Goal: Navigation & Orientation: Find specific page/section

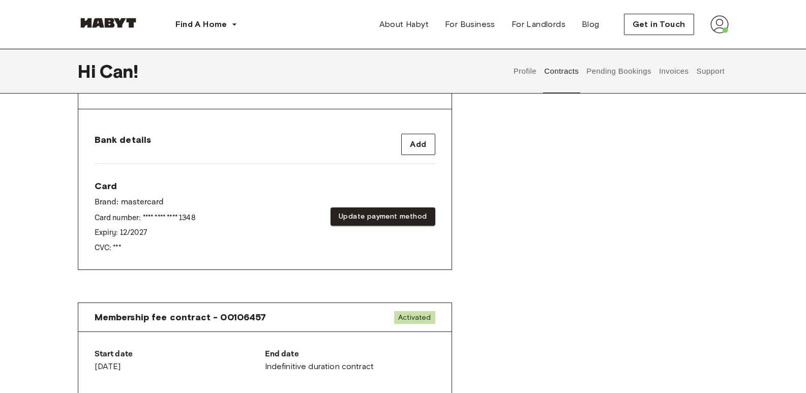
scroll to position [606, 0]
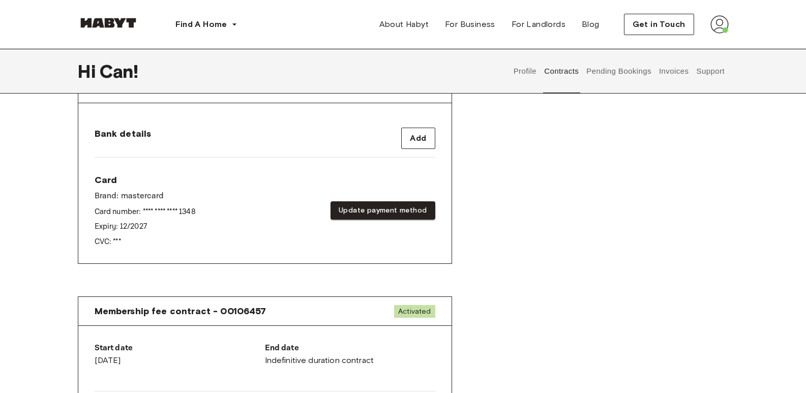
drag, startPoint x: 803, startPoint y: 251, endPoint x: 808, endPoint y: 235, distance: 17.2
click at [805, 235] on html "Find A Home Europe Amsterdam Berlin Frankfurt Hamburg Lisbon Madrid Milan Moden…" at bounding box center [403, 185] width 806 height 1583
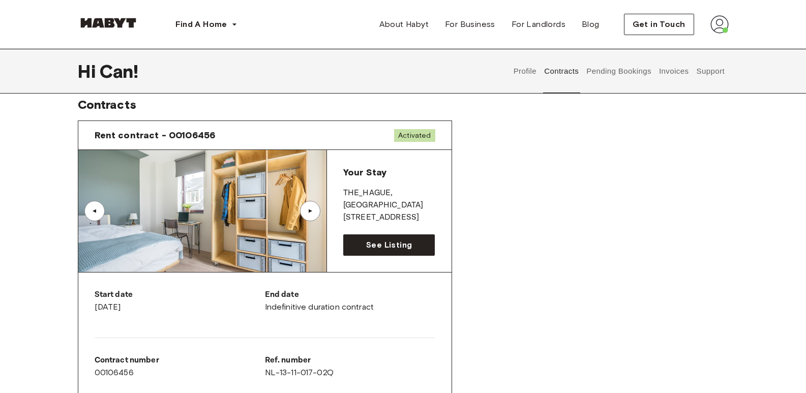
scroll to position [0, 0]
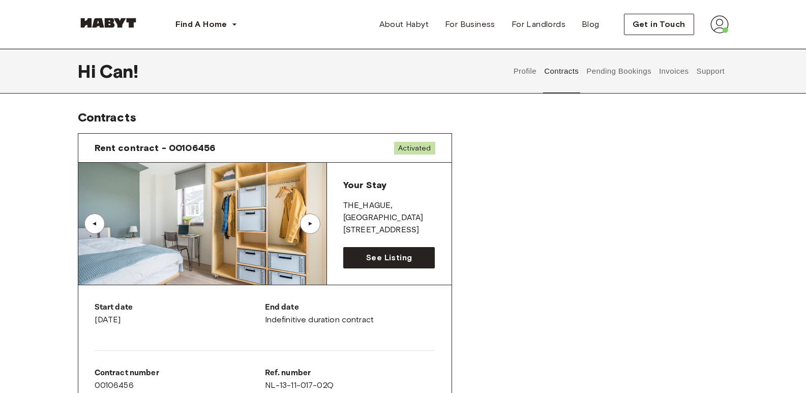
click at [716, 68] on button "Support" at bounding box center [710, 71] width 31 height 45
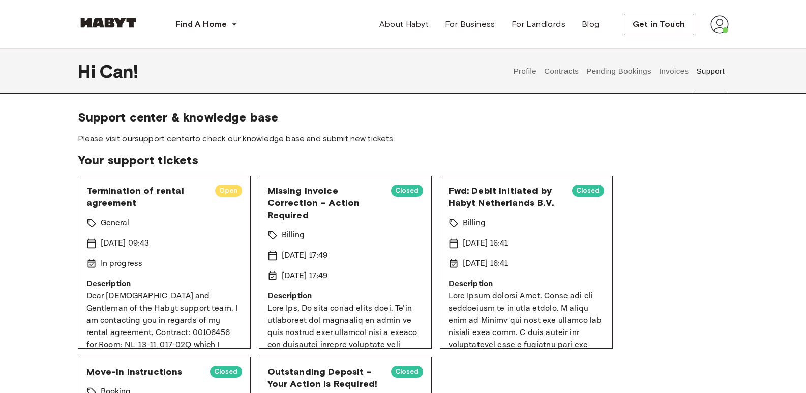
click at [644, 72] on button "Pending Bookings" at bounding box center [619, 71] width 68 height 45
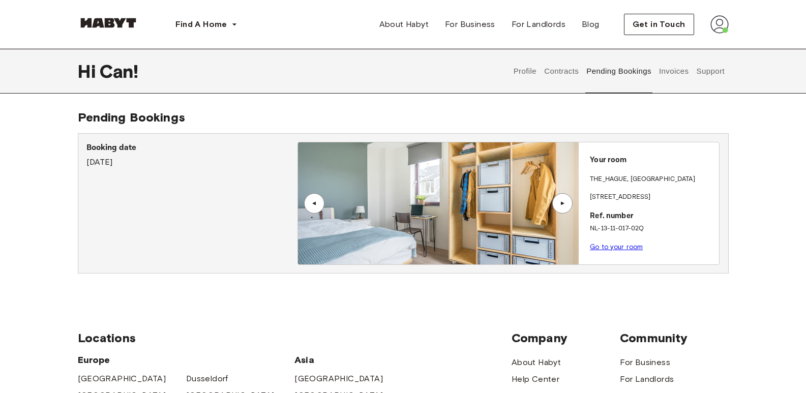
click at [619, 246] on link "Go to your room" at bounding box center [616, 247] width 53 height 8
click at [614, 248] on link "Go to your room" at bounding box center [616, 247] width 53 height 8
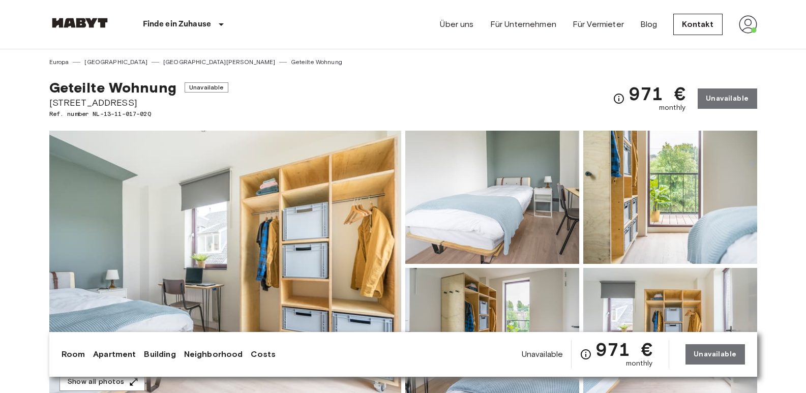
click at [313, 13] on div "Finde ein Zuhause [GEOGRAPHIC_DATA] [GEOGRAPHIC_DATA] [GEOGRAPHIC_DATA] [GEOGRA…" at bounding box center [403, 24] width 708 height 49
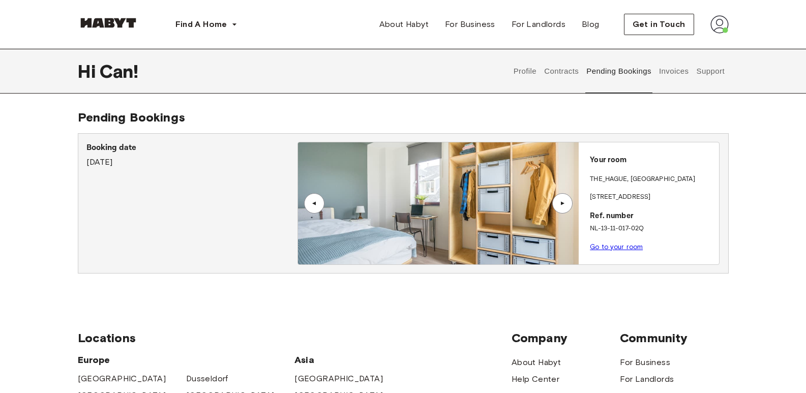
click at [562, 75] on button "Contracts" at bounding box center [561, 71] width 37 height 45
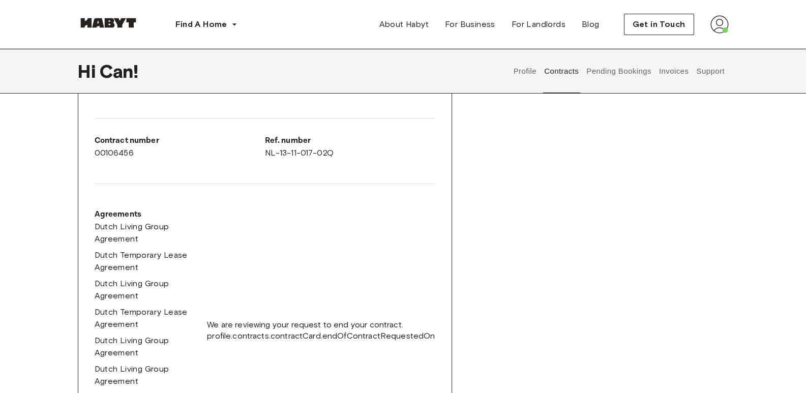
scroll to position [285, 0]
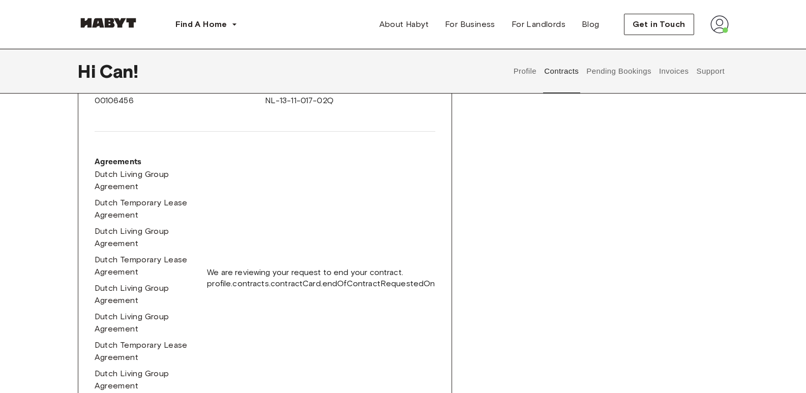
click at [529, 64] on button "Profile" at bounding box center [525, 71] width 26 height 45
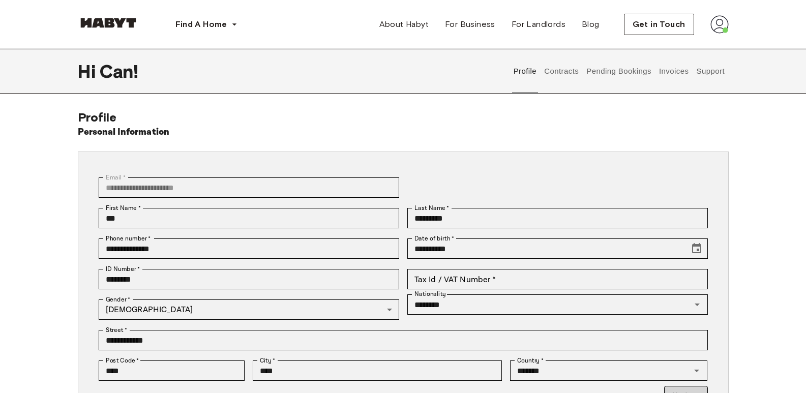
click at [703, 68] on button "Support" at bounding box center [710, 71] width 31 height 45
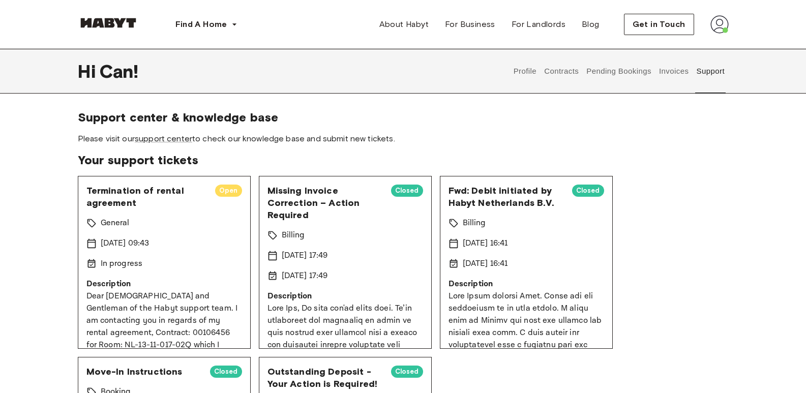
click at [722, 20] on img at bounding box center [719, 24] width 18 height 18
